Goal: Find specific page/section: Find specific page/section

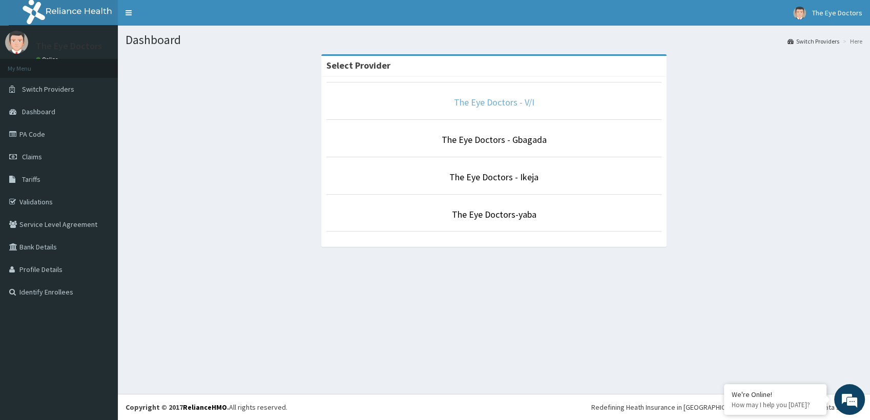
click at [501, 106] on link "The Eye Doctors - V/I" at bounding box center [494, 102] width 80 height 12
click at [34, 134] on link "PA Code" at bounding box center [59, 134] width 118 height 23
click at [490, 142] on link "The Eye Doctors - Gbagada" at bounding box center [494, 140] width 105 height 12
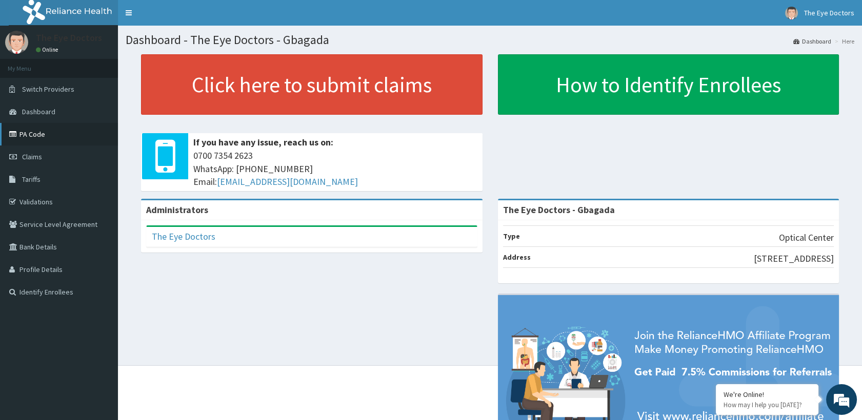
click at [25, 141] on link "PA Code" at bounding box center [59, 134] width 118 height 23
